Goal: Find specific page/section: Find specific page/section

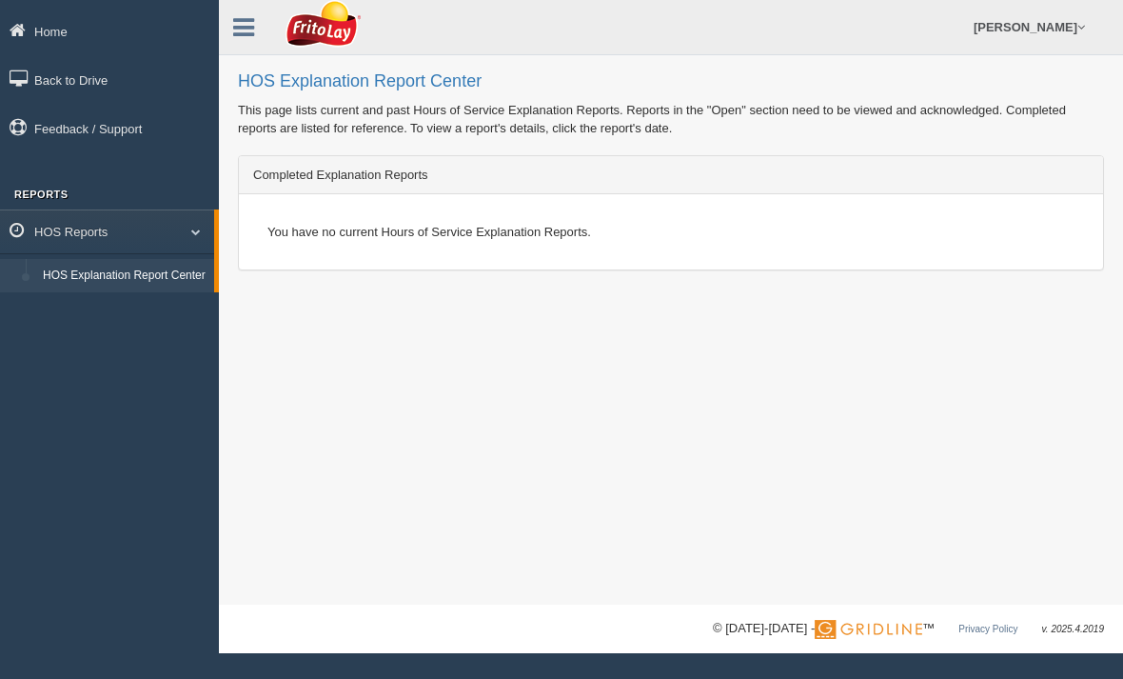
click at [368, 235] on div "You have no current Hours of Service Explanation Reports." at bounding box center [671, 231] width 836 height 47
click at [315, 178] on div "Completed Explanation Reports" at bounding box center [671, 175] width 864 height 38
click at [242, 19] on icon at bounding box center [243, 27] width 21 height 25
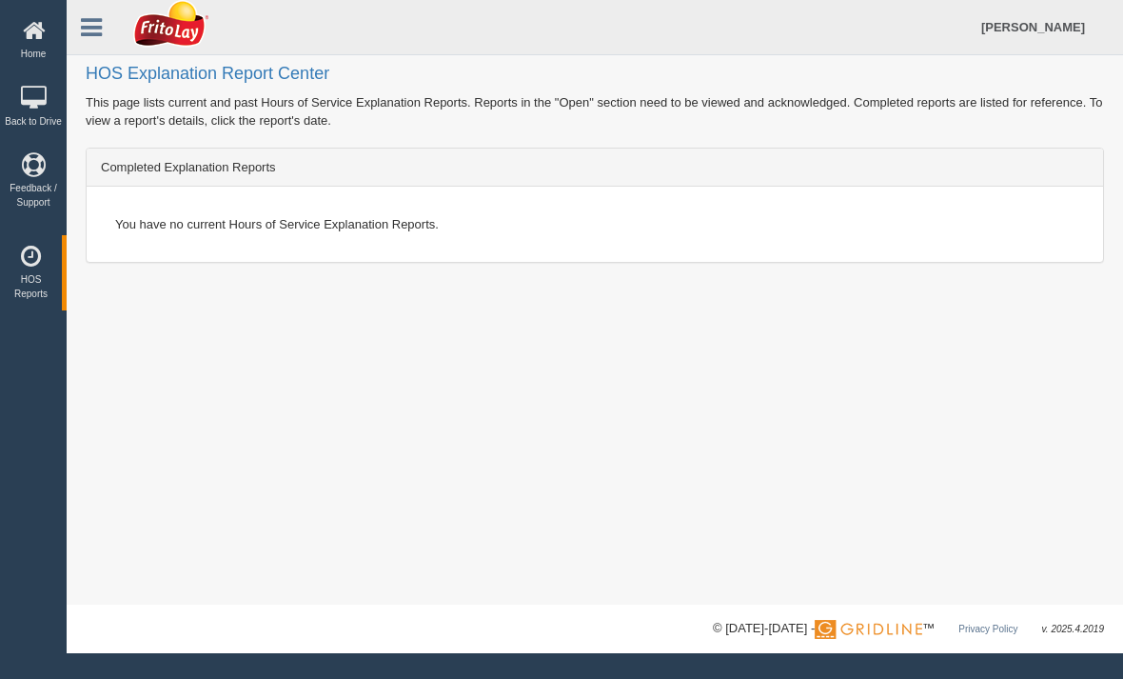
click at [96, 28] on icon at bounding box center [91, 27] width 21 height 25
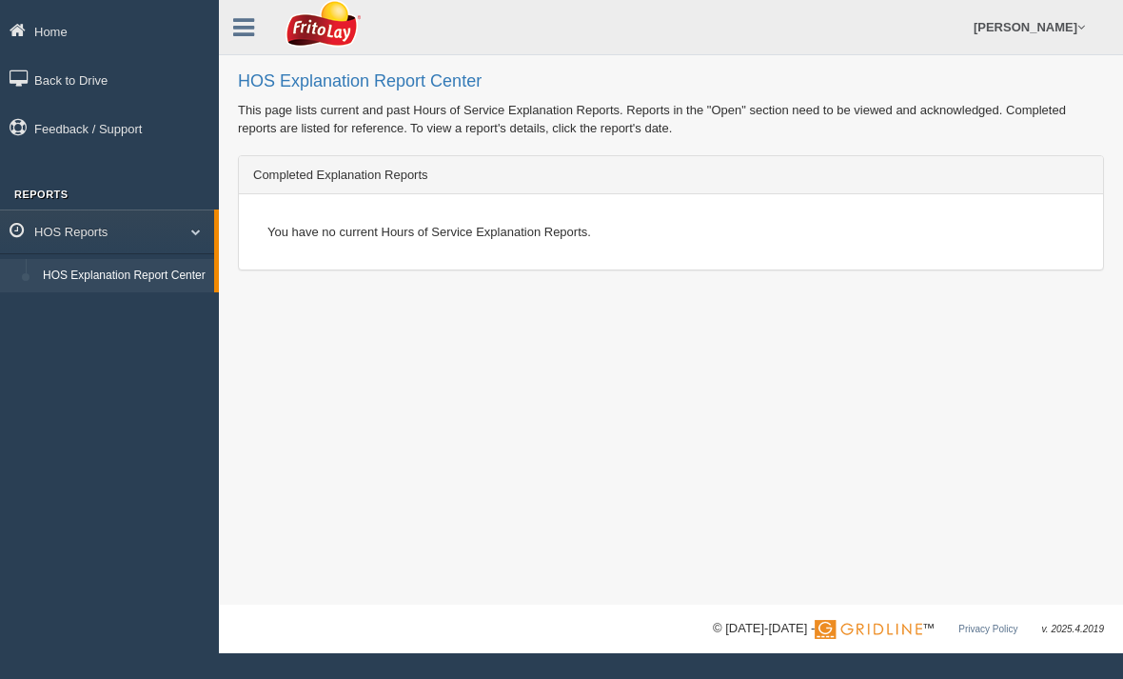
click at [260, 21] on link at bounding box center [243, 24] width 49 height 29
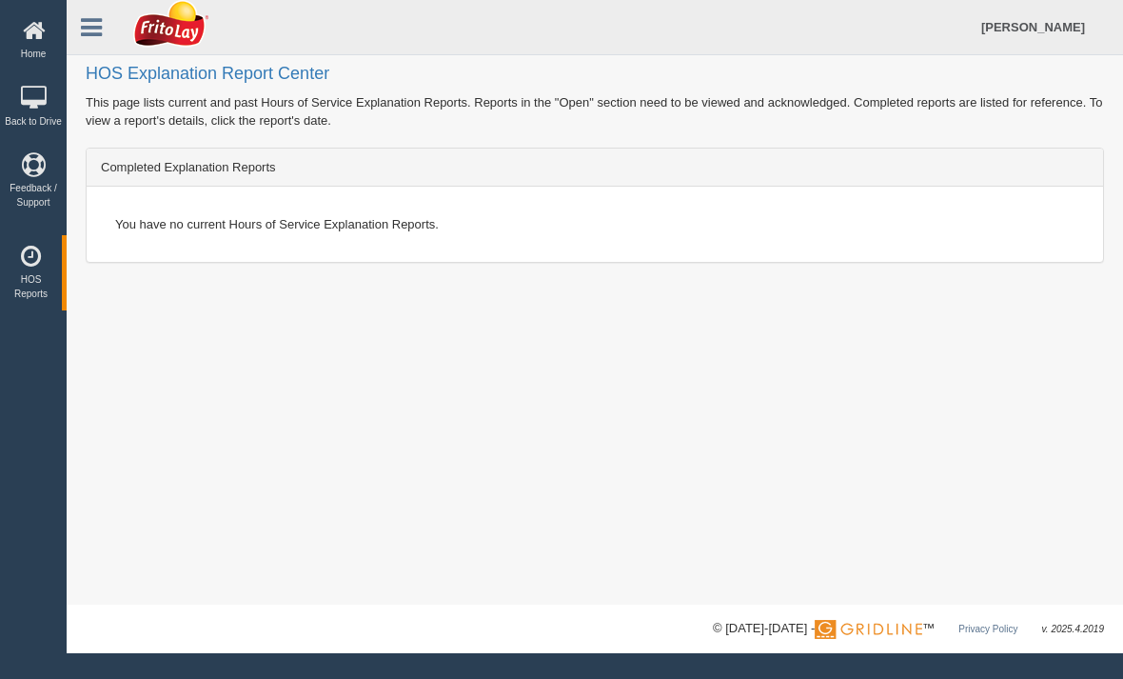
click at [184, 157] on div "Completed Explanation Reports" at bounding box center [595, 167] width 1017 height 38
click at [205, 178] on div "Completed Explanation Reports" at bounding box center [595, 167] width 1017 height 38
click at [316, 167] on div "Completed Explanation Reports" at bounding box center [595, 167] width 1017 height 38
click at [1056, 30] on link "[PERSON_NAME]" at bounding box center [1033, 27] width 123 height 54
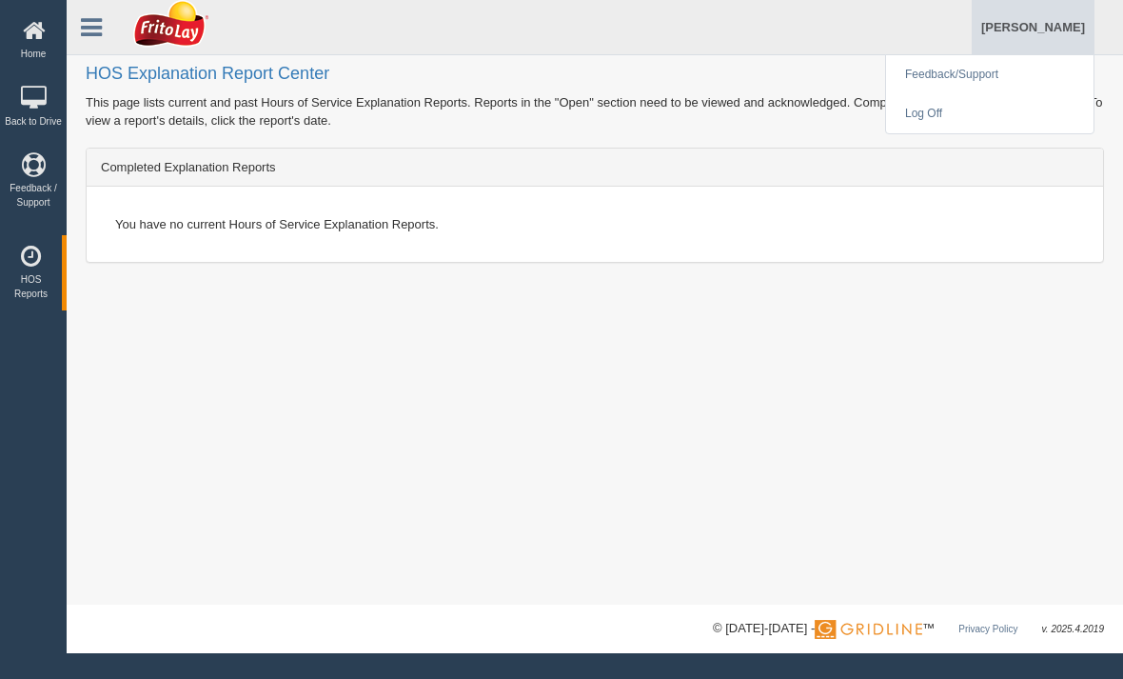
click at [980, 420] on div "HOS Explanation Report Center This page lists current and past Hours of Service…" at bounding box center [595, 302] width 1056 height 604
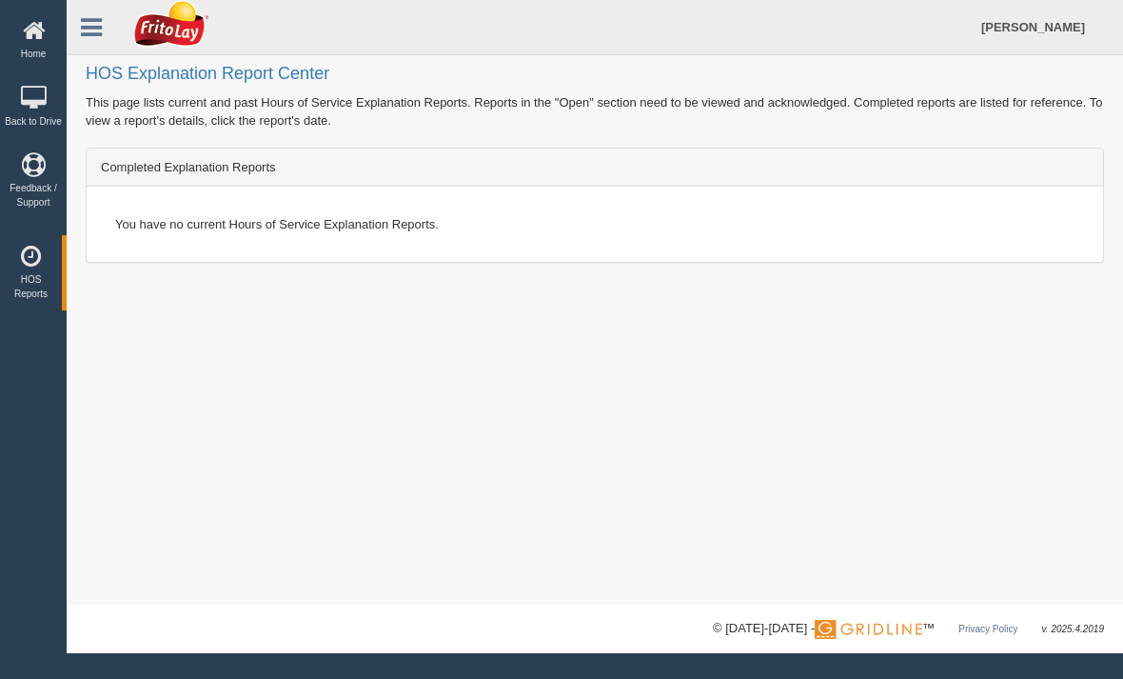
click at [37, 268] on icon at bounding box center [31, 257] width 52 height 24
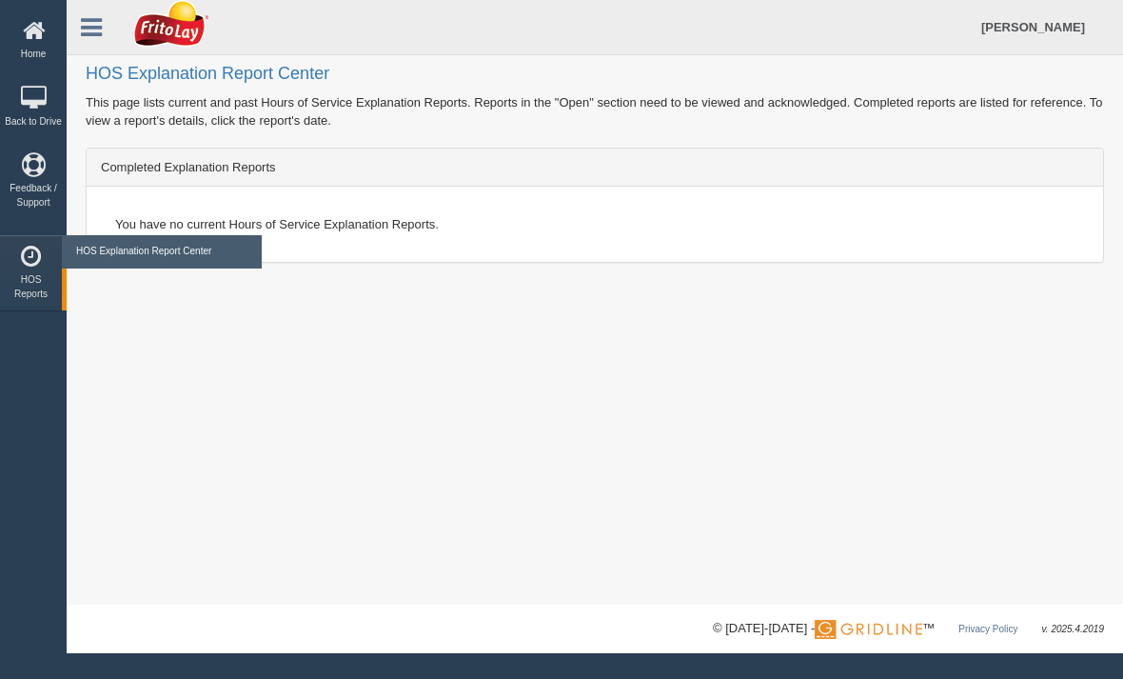
click at [43, 107] on icon at bounding box center [33, 99] width 57 height 24
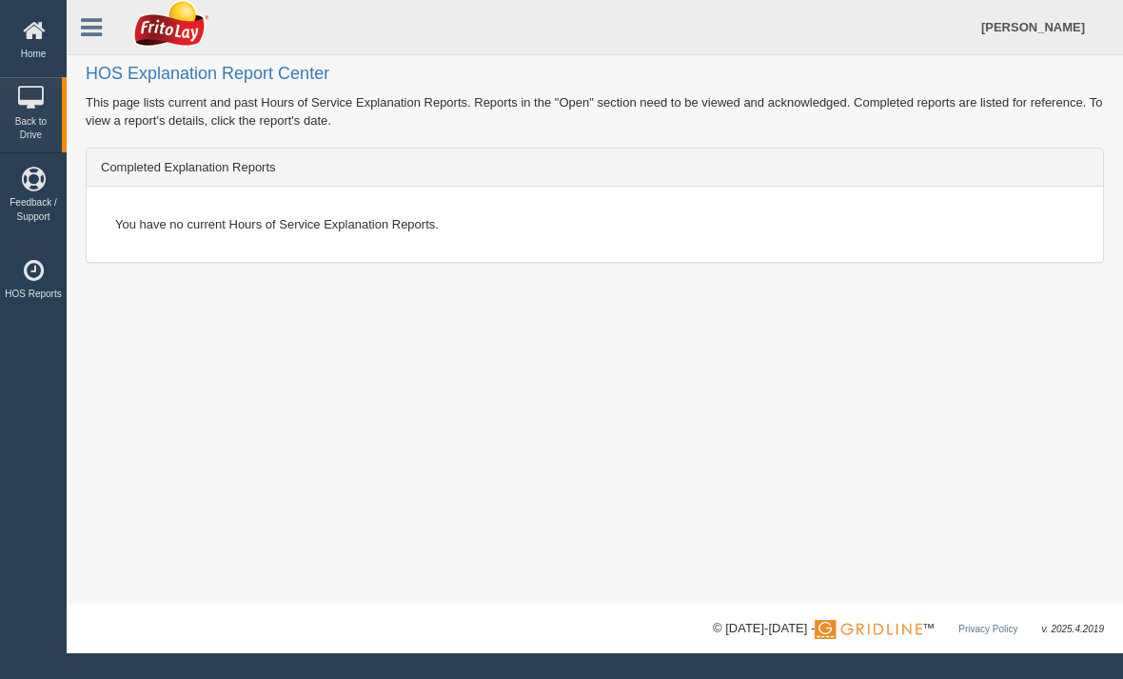
click at [95, 19] on icon at bounding box center [91, 27] width 21 height 25
